Goal: Information Seeking & Learning: Check status

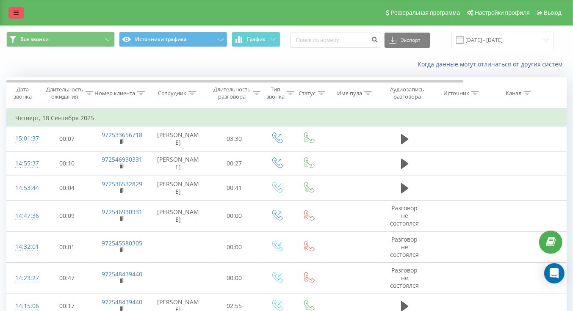
click at [15, 9] on link at bounding box center [15, 13] width 15 height 12
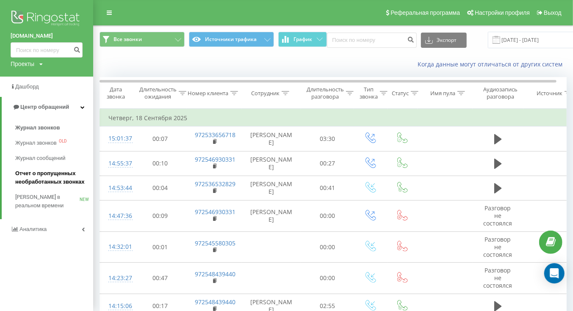
click at [50, 182] on span "Отчет о пропущенных необработанных звонках" at bounding box center [52, 177] width 74 height 17
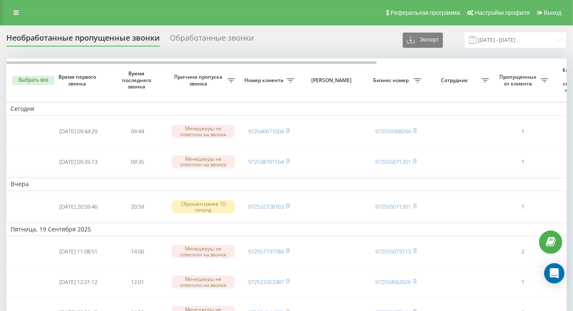
click at [417, 79] on icon at bounding box center [418, 80] width 8 height 4
click at [400, 131] on input "text" at bounding box center [418, 131] width 96 height 15
type input "8448"
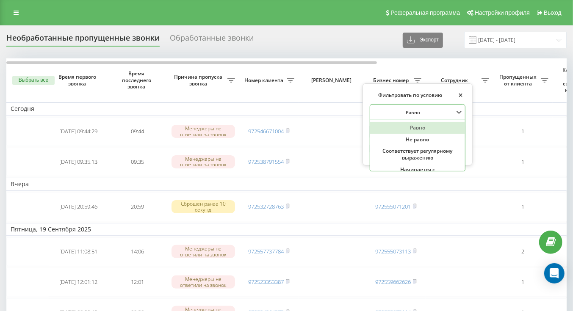
click at [452, 109] on div at bounding box center [412, 112] width 81 height 8
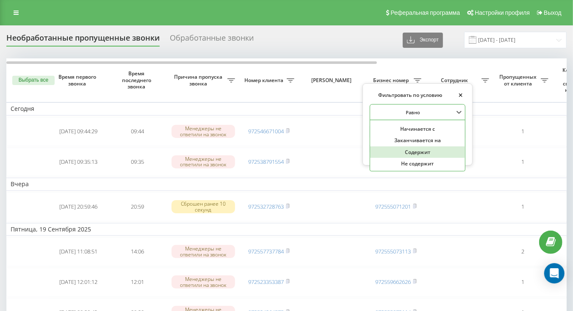
scroll to position [41, 0]
click at [417, 154] on div "Содержит" at bounding box center [417, 152] width 95 height 12
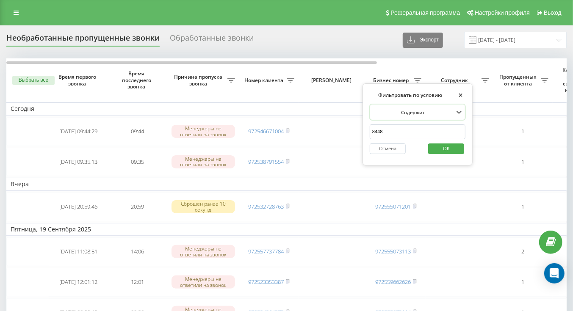
click at [441, 150] on span "OK" at bounding box center [446, 148] width 24 height 13
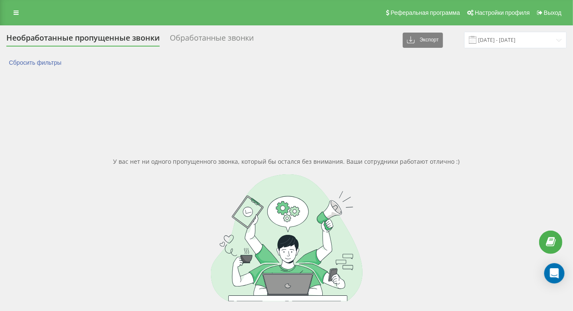
click at [183, 36] on div "Обработанные звонки" at bounding box center [212, 39] width 84 height 13
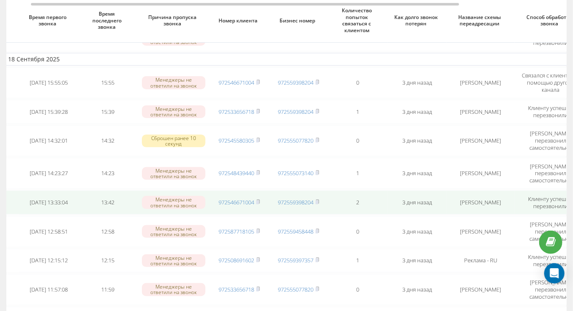
scroll to position [93, 0]
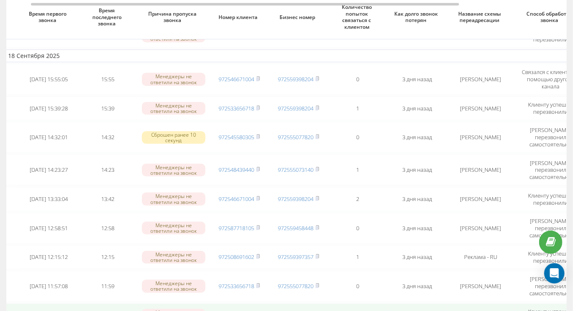
click at [260, 311] on icon at bounding box center [258, 314] width 3 height 4
